Goal: Information Seeking & Learning: Learn about a topic

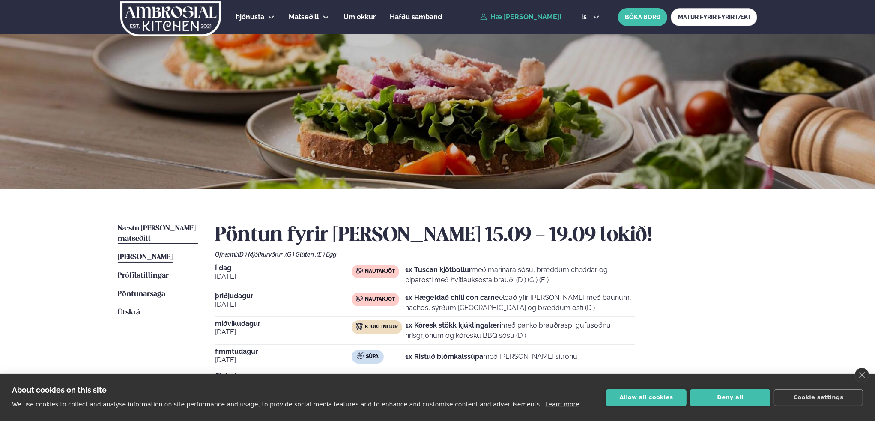
drag, startPoint x: 0, startPoint y: 0, endPoint x: 161, endPoint y: 227, distance: 278.3
click at [161, 227] on span "Næstu [PERSON_NAME] matseðill" at bounding box center [157, 234] width 78 height 18
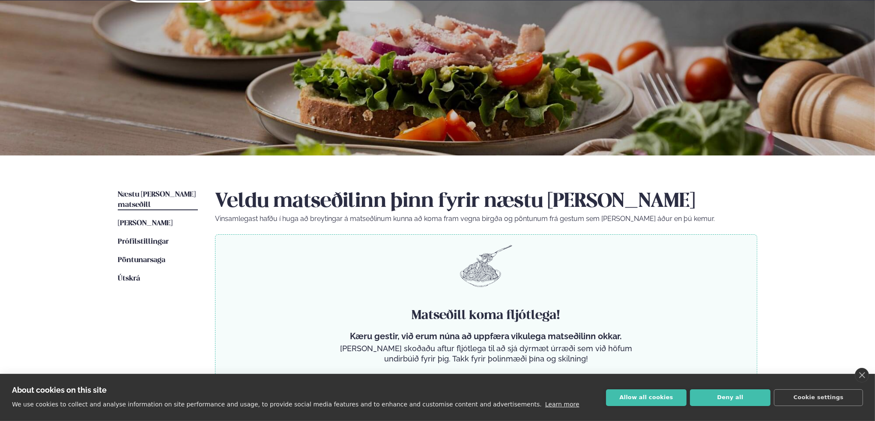
scroll to position [86, 0]
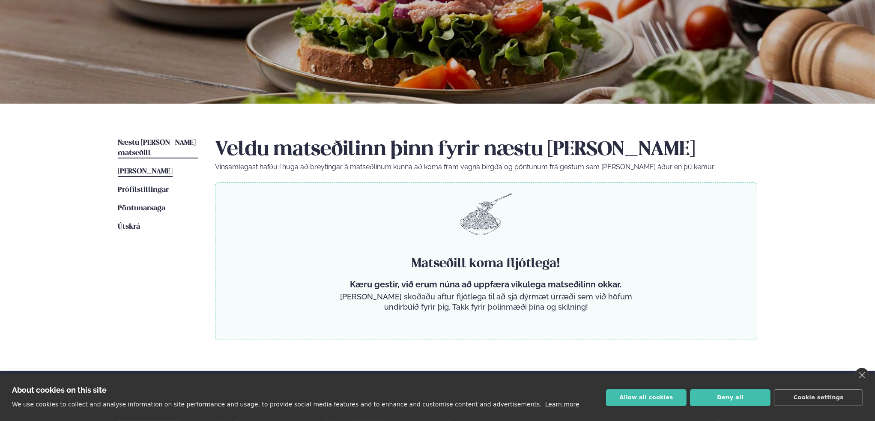
click at [139, 168] on span "[PERSON_NAME]" at bounding box center [145, 171] width 55 height 7
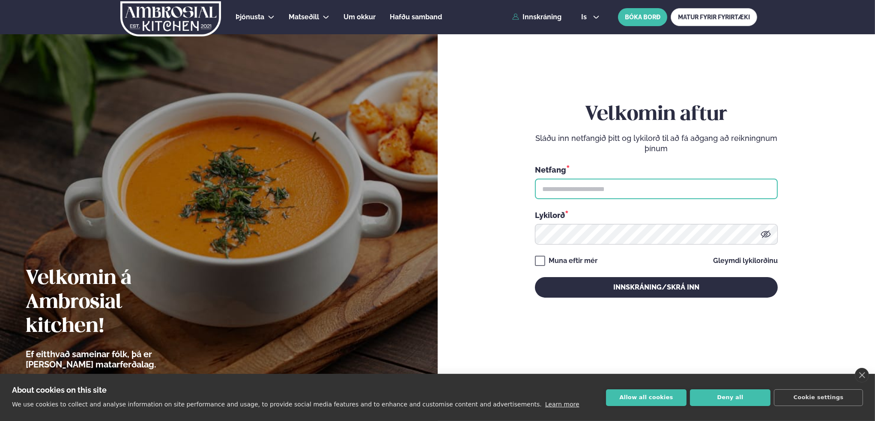
click at [586, 194] on input "text" at bounding box center [656, 189] width 243 height 21
type input "**********"
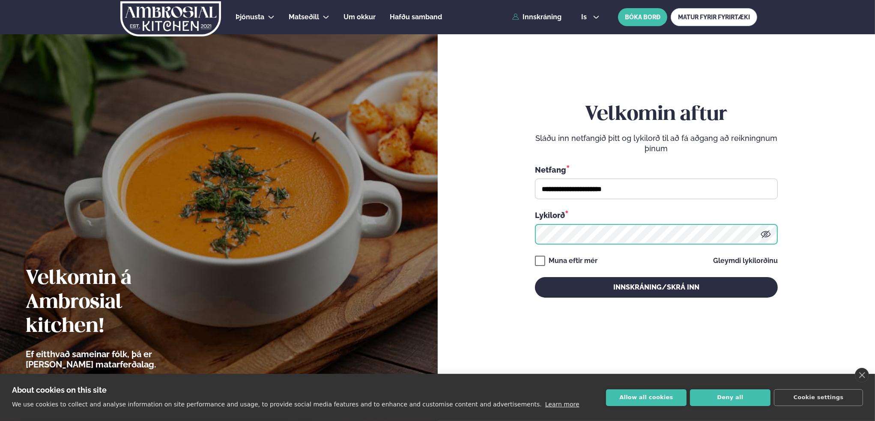
click at [535, 277] on button "Innskráning/Skrá inn" at bounding box center [656, 287] width 243 height 21
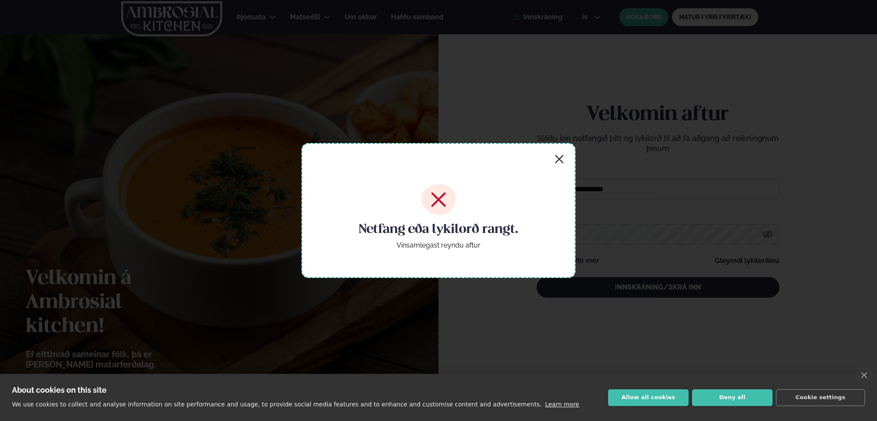
click at [558, 158] on icon "button" at bounding box center [559, 159] width 10 height 10
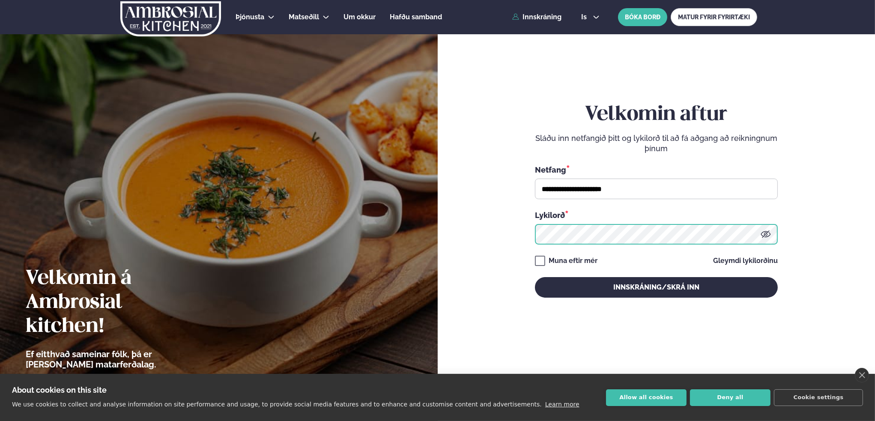
click at [518, 236] on form "**********" at bounding box center [656, 209] width 386 height 390
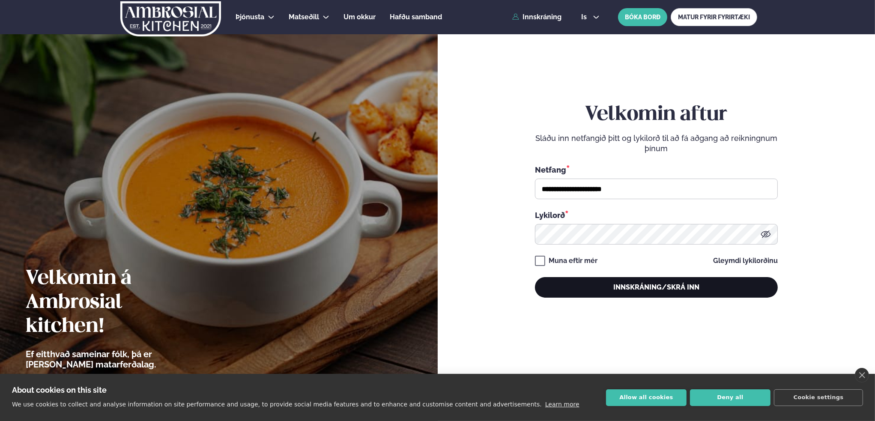
click at [644, 281] on button "Innskráning/Skrá inn" at bounding box center [656, 287] width 243 height 21
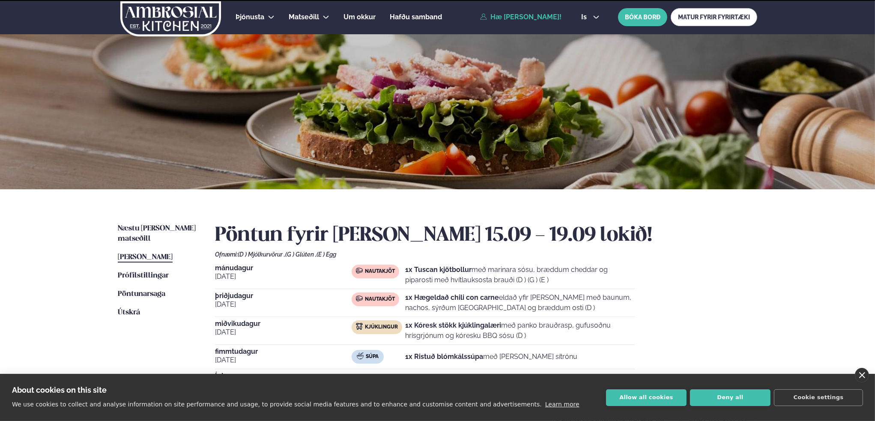
click at [863, 375] on link "close" at bounding box center [862, 375] width 14 height 15
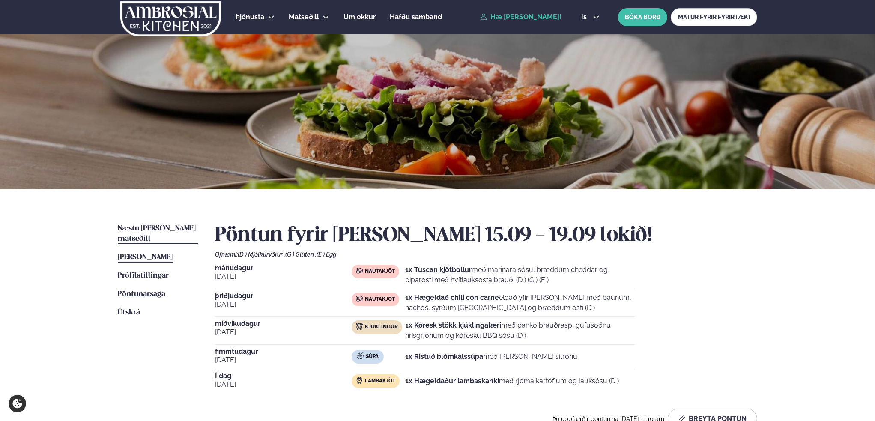
click at [142, 227] on span "Næstu [PERSON_NAME] matseðill" at bounding box center [157, 234] width 78 height 18
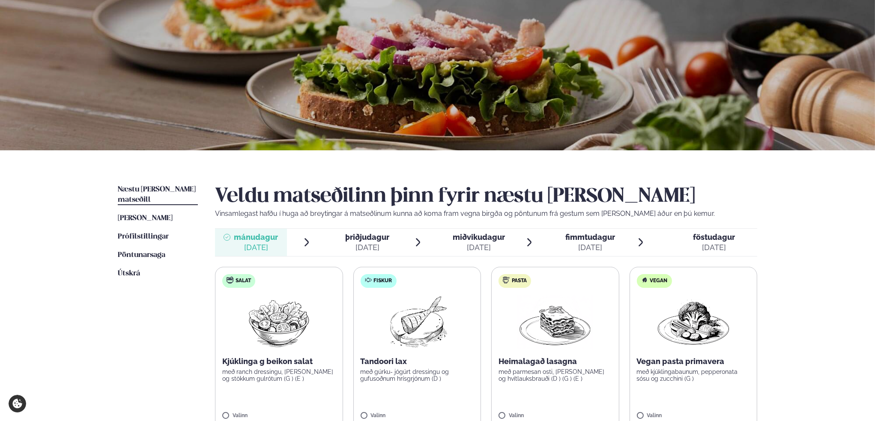
scroll to position [86, 0]
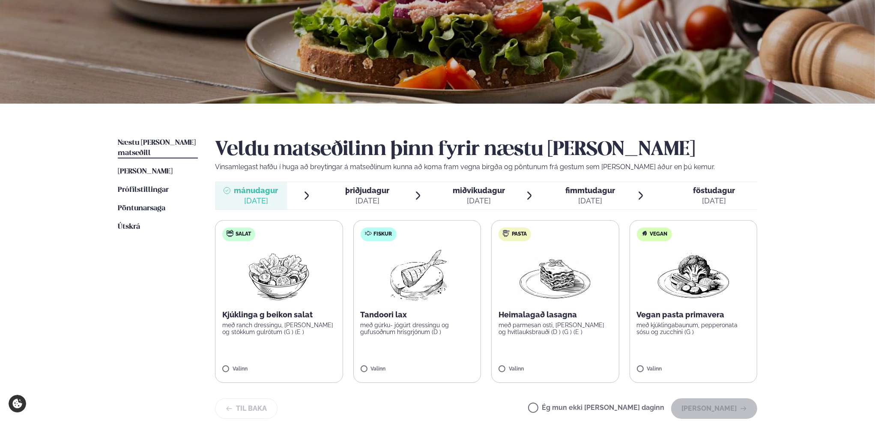
click at [368, 199] on div "[DATE]" at bounding box center [367, 201] width 44 height 10
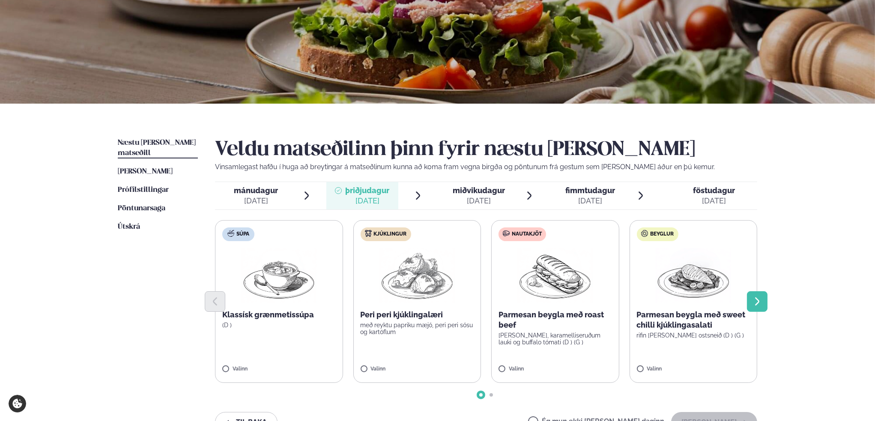
click at [763, 303] on button "Next slide" at bounding box center [757, 301] width 21 height 21
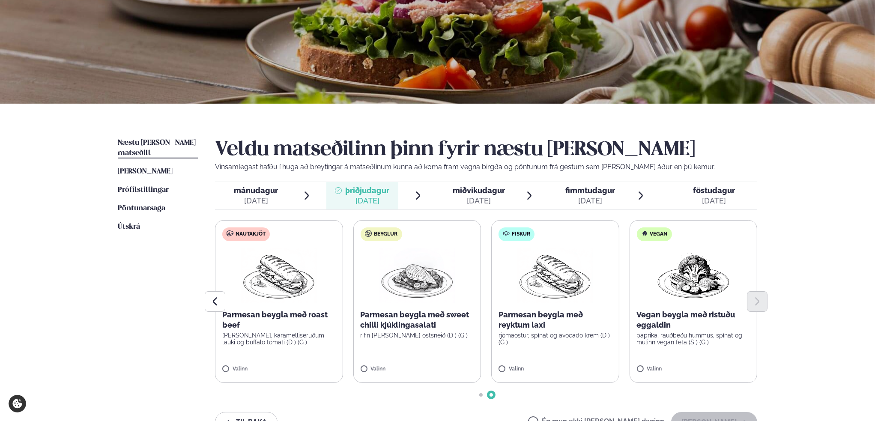
click at [487, 191] on span "miðvikudagur" at bounding box center [479, 190] width 52 height 9
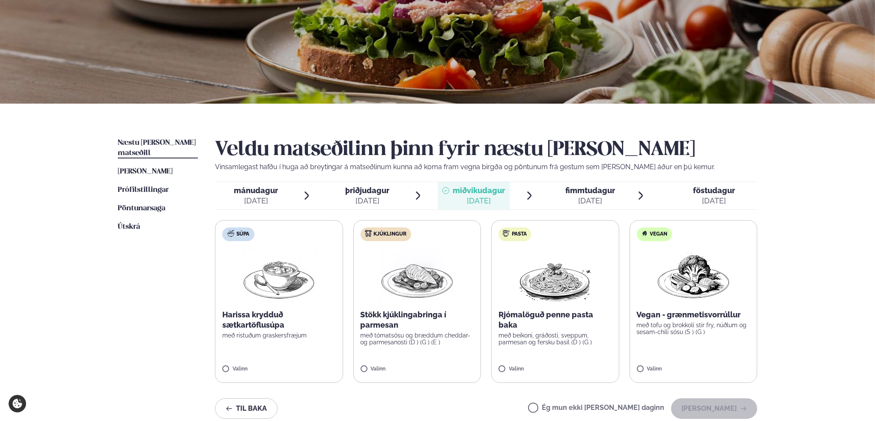
click at [598, 187] on span "fimmtudagur" at bounding box center [590, 190] width 50 height 9
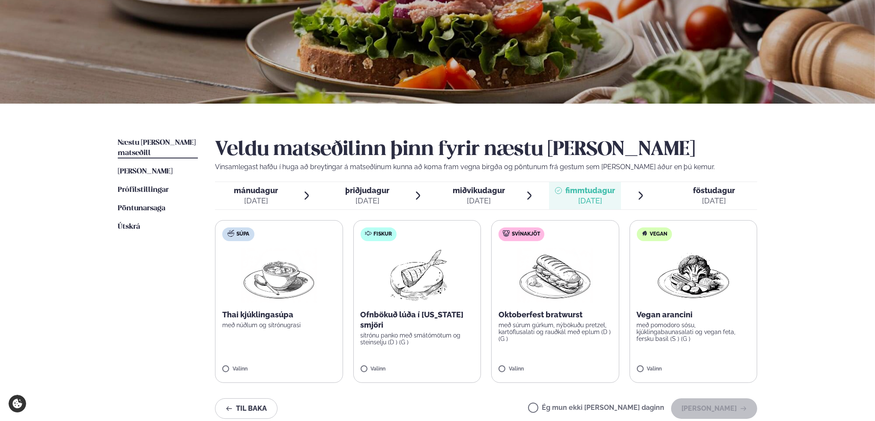
click at [715, 190] on span "föstudagur" at bounding box center [714, 190] width 42 height 9
